Goal: Task Accomplishment & Management: Manage account settings

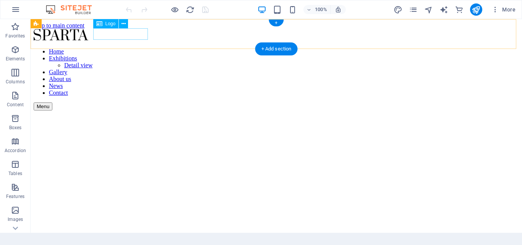
click at [112, 39] on div at bounding box center [276, 35] width 485 height 13
click at [131, 31] on div at bounding box center [276, 35] width 485 height 13
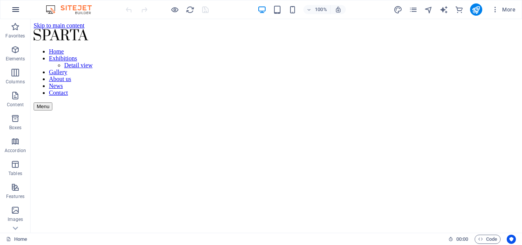
click at [20, 13] on button "button" at bounding box center [15, 9] width 18 height 18
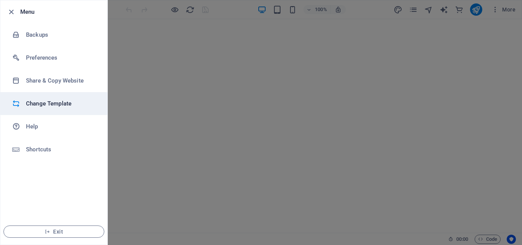
click at [53, 105] on h6 "Change Template" at bounding box center [61, 103] width 71 height 9
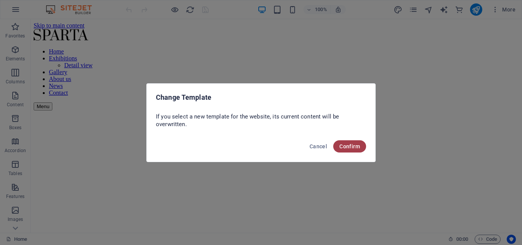
click at [355, 150] on button "Confirm" at bounding box center [349, 146] width 33 height 12
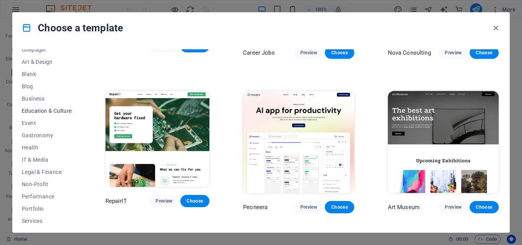
scroll to position [68, 0]
click at [27, 95] on span "Blog" at bounding box center [47, 98] width 50 height 6
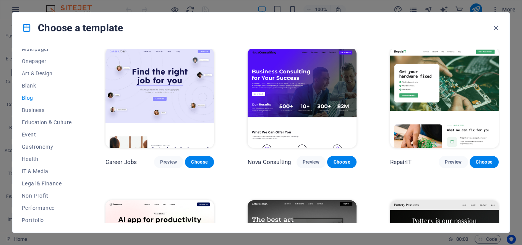
scroll to position [0, 0]
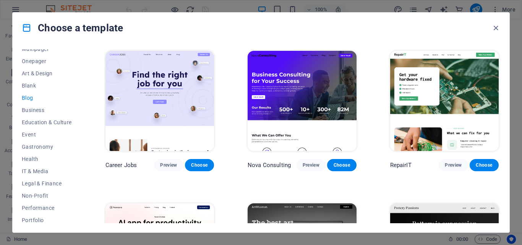
click at [31, 97] on span "Blog" at bounding box center [47, 98] width 50 height 6
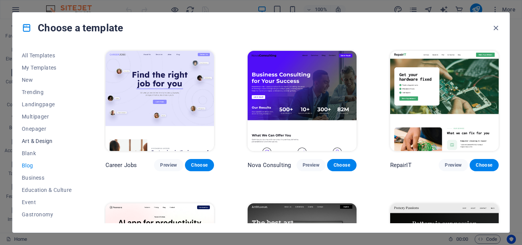
click at [34, 141] on span "Art & Design" at bounding box center [47, 141] width 50 height 6
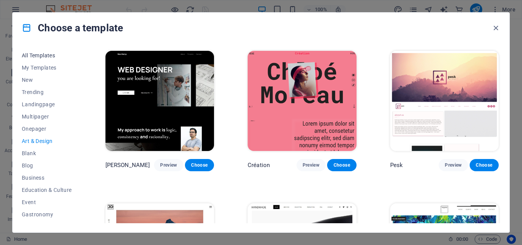
click at [37, 59] on button "All Templates" at bounding box center [47, 55] width 50 height 12
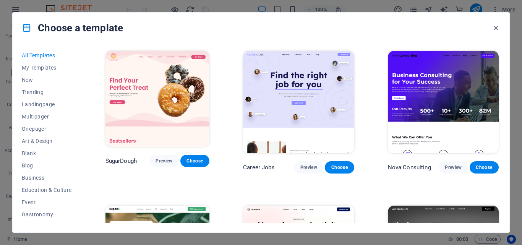
click at [37, 57] on span "All Templates" at bounding box center [47, 55] width 50 height 6
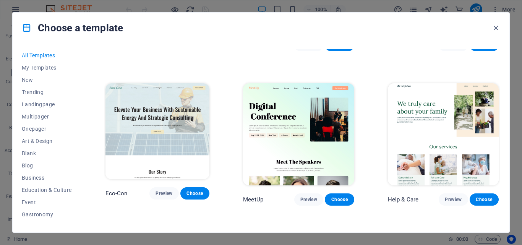
scroll to position [764, 0]
